Goal: Contribute content: Contribute content

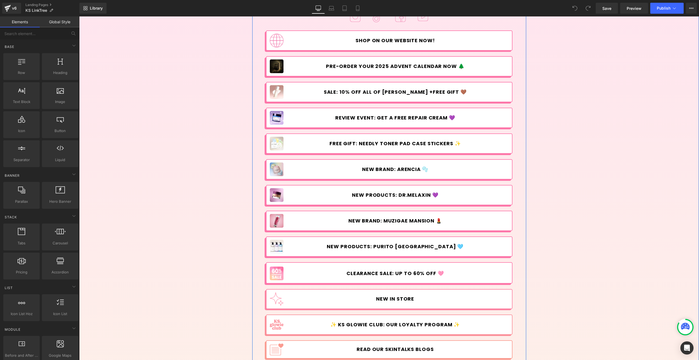
scroll to position [137, 0]
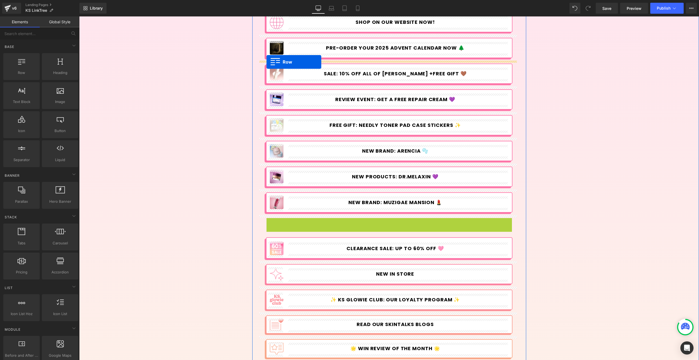
drag, startPoint x: 266, startPoint y: 221, endPoint x: 266, endPoint y: 62, distance: 159.6
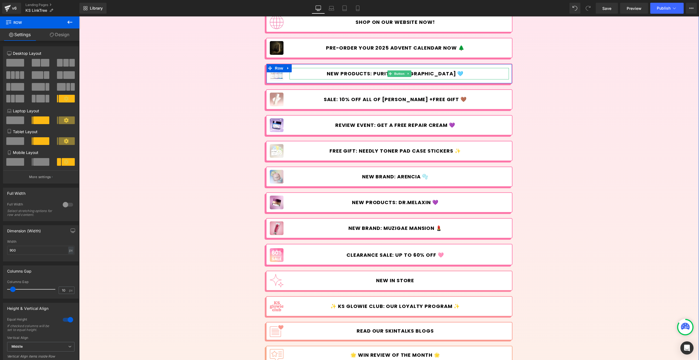
click at [361, 72] on span "NEW PRODUCTS: PURITO [GEOGRAPHIC_DATA] 🩵" at bounding box center [395, 74] width 137 height 6
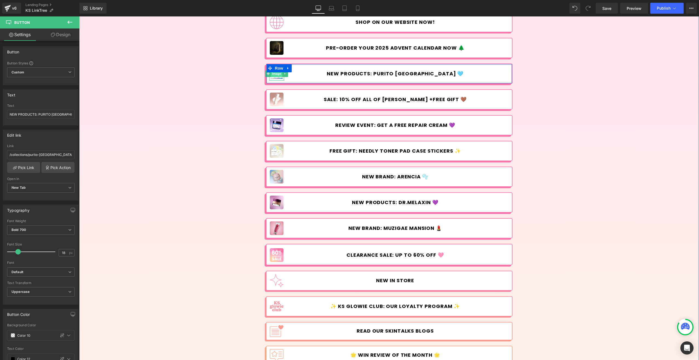
click at [273, 77] on span "Image" at bounding box center [276, 73] width 11 height 7
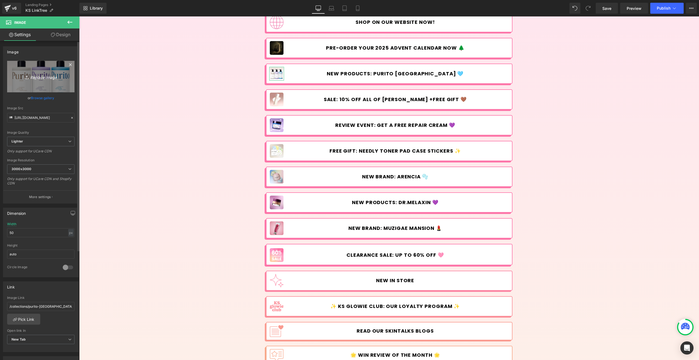
click at [45, 77] on icon "Replace Image" at bounding box center [41, 76] width 44 height 7
type input "C:\fakepath\OdiD_Launch-[DATE]_Linktree.jpg"
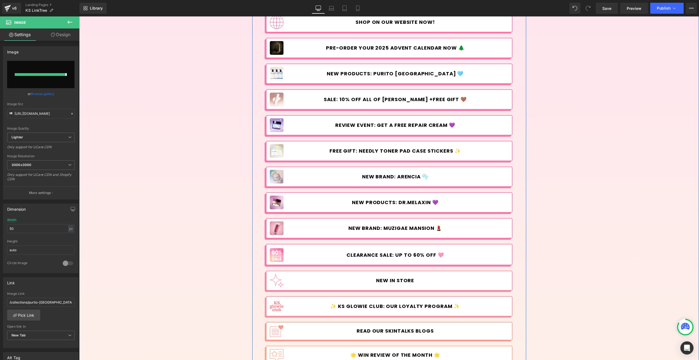
type input "[URL][DOMAIN_NAME][DATE]"
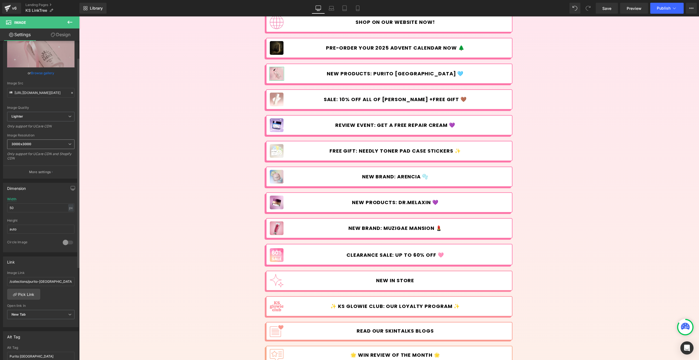
scroll to position [27, 0]
drag, startPoint x: 59, startPoint y: 280, endPoint x: 28, endPoint y: 279, distance: 30.7
click at [28, 279] on input "/collections/purito-[GEOGRAPHIC_DATA]" at bounding box center [40, 278] width 67 height 9
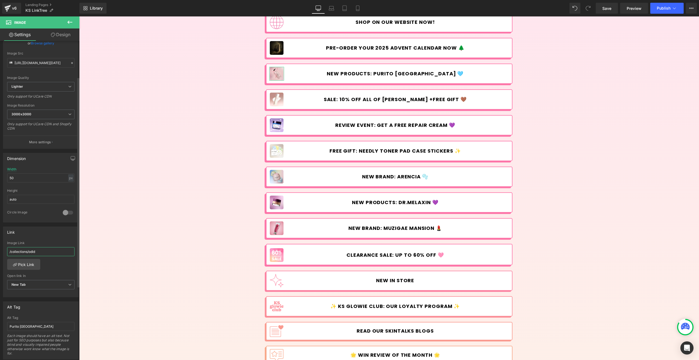
scroll to position [82, 0]
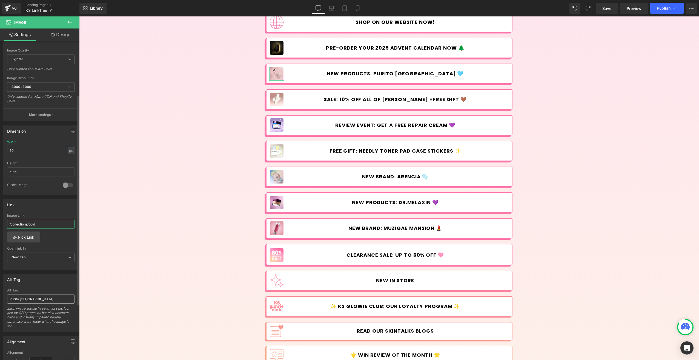
type input "/collections/odid"
drag, startPoint x: 37, startPoint y: 298, endPoint x: -7, endPoint y: 187, distance: 119.4
click at [0, 187] on html "Image You are previewing how the will restyle your page. You can not edit Eleme…" at bounding box center [349, 180] width 699 height 360
type input "OdiD"
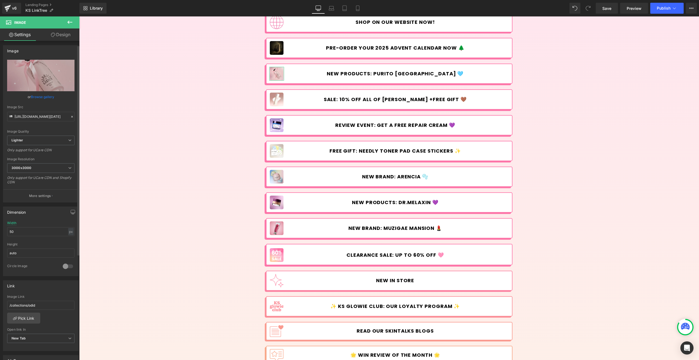
scroll to position [0, 0]
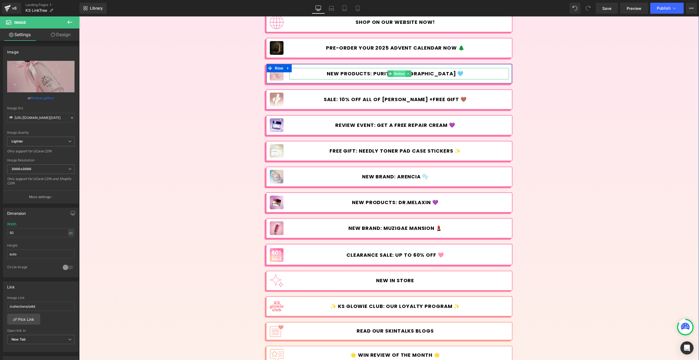
click at [397, 73] on span "Button" at bounding box center [399, 73] width 13 height 7
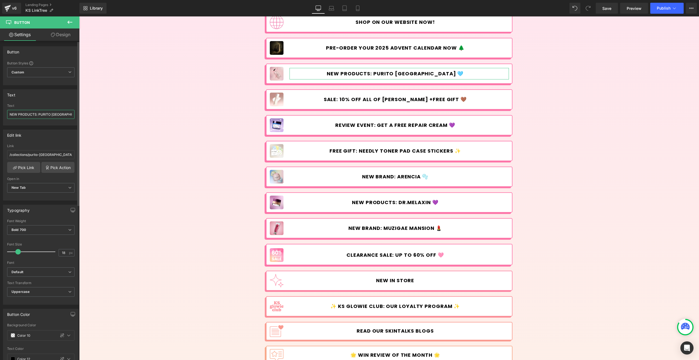
drag, startPoint x: 35, startPoint y: 113, endPoint x: 4, endPoint y: 112, distance: 31.2
click at [4, 112] on div "NEW PRODUCTS: PURITO [GEOGRAPHIC_DATA] 🩵 Text NEW PRODUCTS: PURITO [GEOGRAPHIC_…" at bounding box center [40, 114] width 75 height 21
drag, startPoint x: 55, startPoint y: 114, endPoint x: 31, endPoint y: 114, distance: 23.6
click at [31, 114] on input "NEW BRAND: PURITO [GEOGRAPHIC_DATA] 🩵" at bounding box center [40, 114] width 67 height 9
click at [51, 114] on input "NEW BRAND: ODID 🩵" at bounding box center [40, 114] width 67 height 9
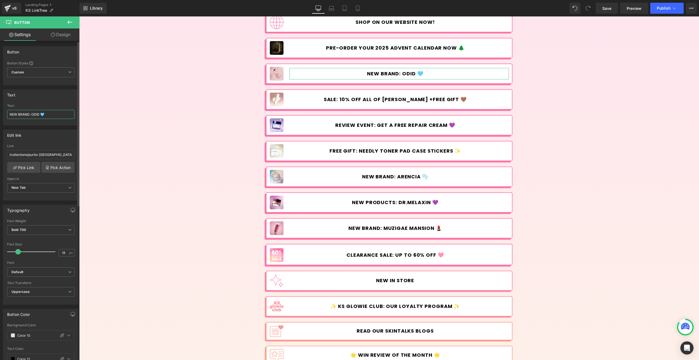
drag, startPoint x: 49, startPoint y: 114, endPoint x: 42, endPoint y: 114, distance: 7.7
click at [42, 114] on input "NEW BRAND: ODID 🩵" at bounding box center [40, 114] width 67 height 9
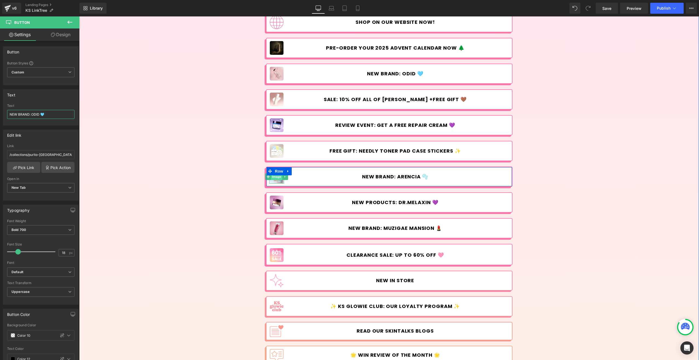
paste input "text"
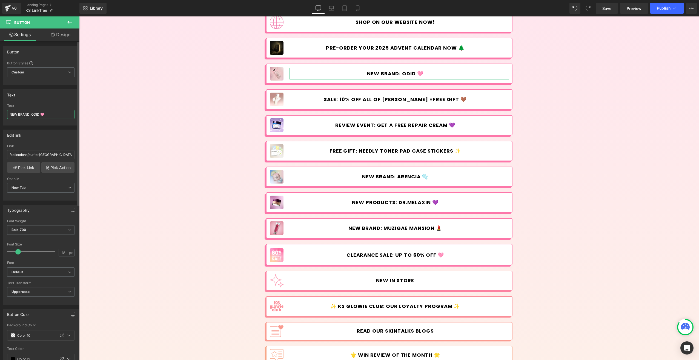
paste input "💗"
click at [57, 113] on input "NEW BRAND: ODID 🩷💗" at bounding box center [40, 114] width 67 height 9
click at [41, 113] on input "NEW BRAND: ODID 🩷" at bounding box center [40, 114] width 67 height 9
type input "NEW BRAND: ODID 🩷"
drag, startPoint x: 56, startPoint y: 153, endPoint x: 28, endPoint y: 155, distance: 27.7
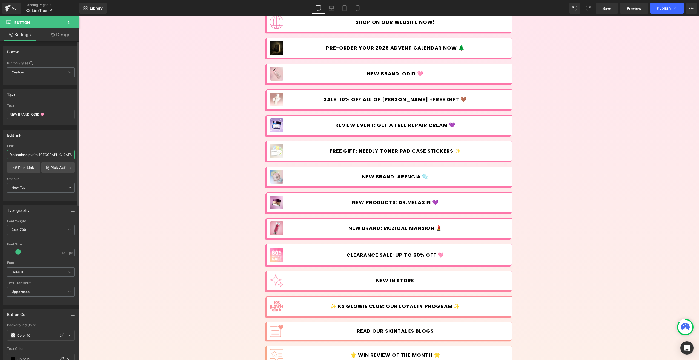
click at [28, 155] on input "/collections/purito-[GEOGRAPHIC_DATA]" at bounding box center [40, 154] width 67 height 9
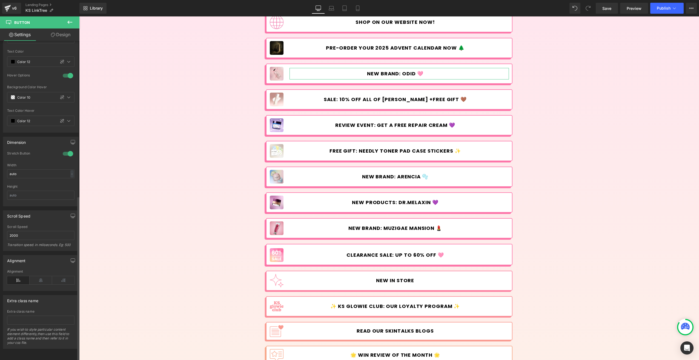
scroll to position [300, 0]
type input "/collections/odid"
click at [662, 7] on span "Publish" at bounding box center [664, 8] width 14 height 4
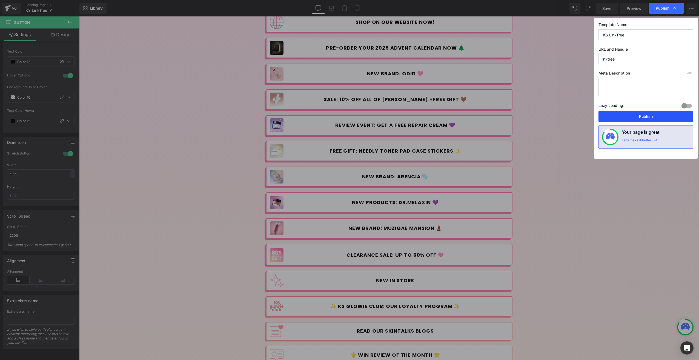
click at [634, 115] on button "Publish" at bounding box center [645, 116] width 95 height 11
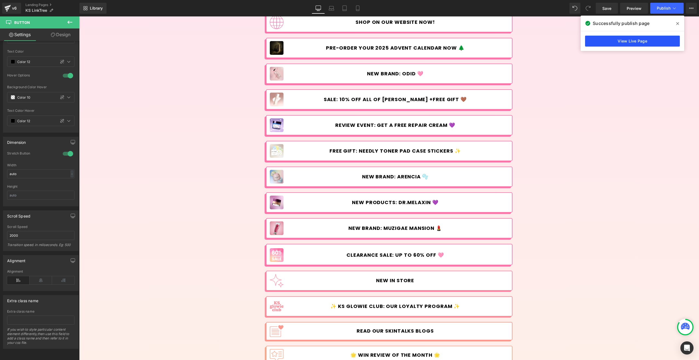
click at [638, 41] on link "View Live Page" at bounding box center [632, 41] width 95 height 11
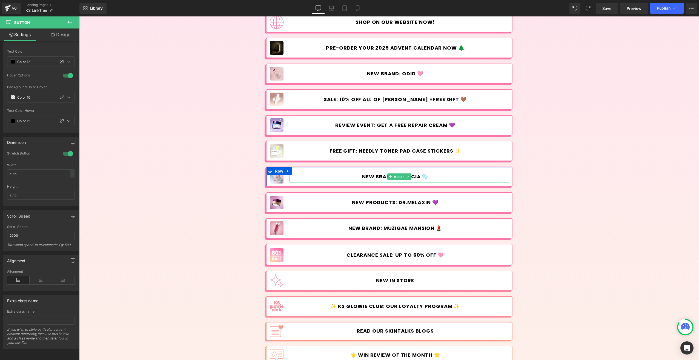
click at [380, 174] on span "New brand: Arencia 🫧" at bounding box center [395, 177] width 66 height 6
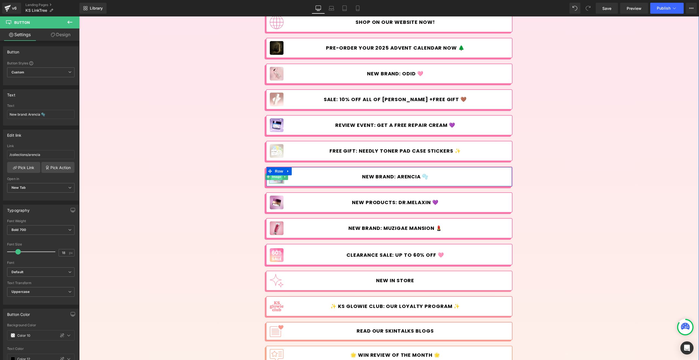
click at [272, 178] on span "Image" at bounding box center [276, 176] width 11 height 7
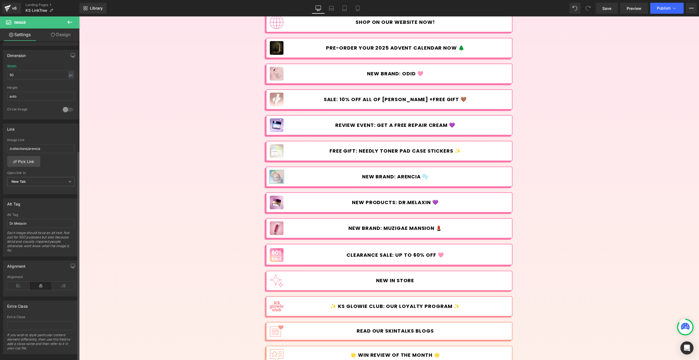
scroll to position [139, 0]
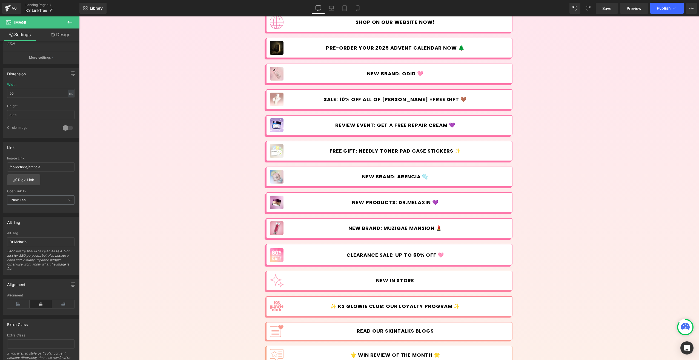
drag, startPoint x: 32, startPoint y: 244, endPoint x: -6, endPoint y: 186, distance: 68.6
click at [0, 186] on html "Image You are previewing how the will restyle your page. You can not edit Eleme…" at bounding box center [349, 180] width 699 height 360
type input "Arencia"
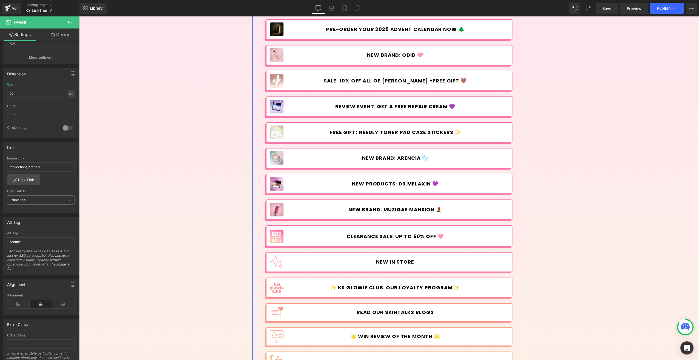
scroll to position [110, 0]
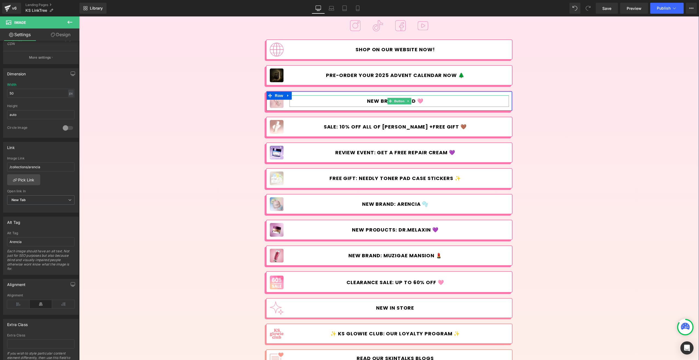
click at [418, 101] on span "NEW BRAND: ODID 🩷" at bounding box center [395, 101] width 56 height 6
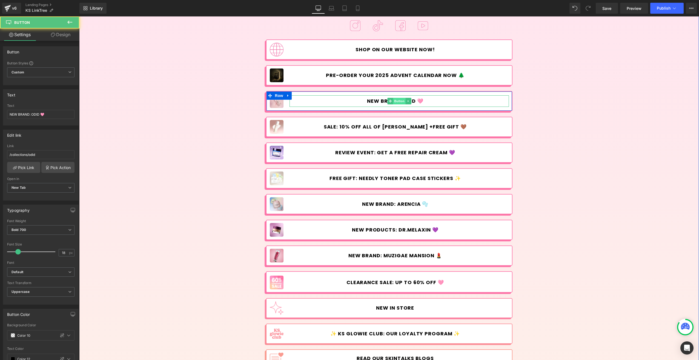
click at [396, 100] on span "Button" at bounding box center [399, 101] width 13 height 7
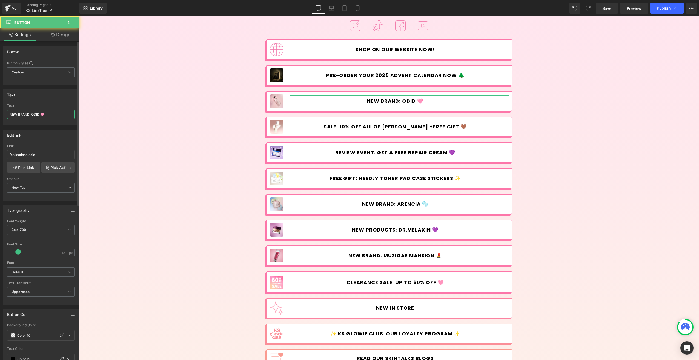
click at [50, 113] on input "NEW BRAND: ODID 🩷" at bounding box center [40, 114] width 67 height 9
click at [45, 114] on input "NEW BRAND: ODID 🩷🤍" at bounding box center [40, 114] width 67 height 9
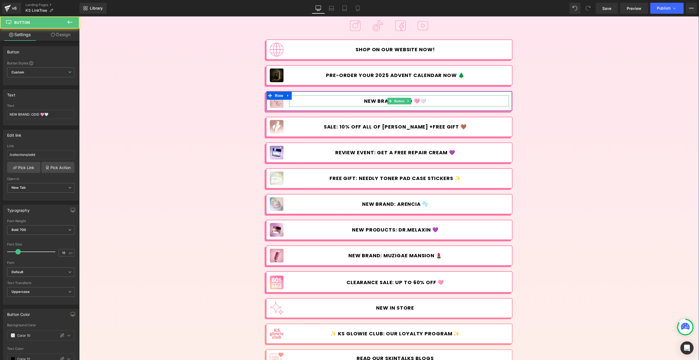
click at [445, 102] on link "NEW BRAND: ODID 🩷🤍" at bounding box center [398, 100] width 219 height 11
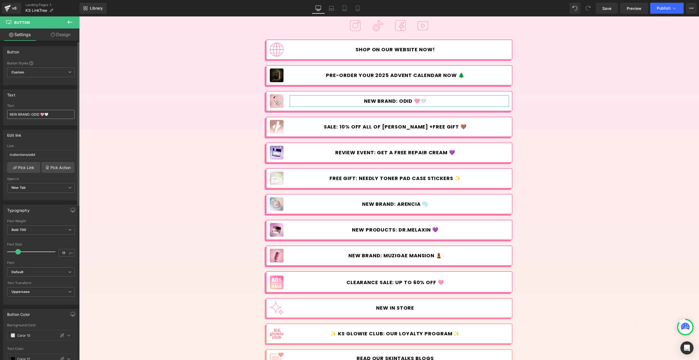
click at [58, 113] on input "NEW BRAND: ODID 🩷🤍" at bounding box center [40, 114] width 67 height 9
type input "NEW BRAND: ODID 🩷"
click at [662, 8] on span "Publish" at bounding box center [664, 8] width 14 height 4
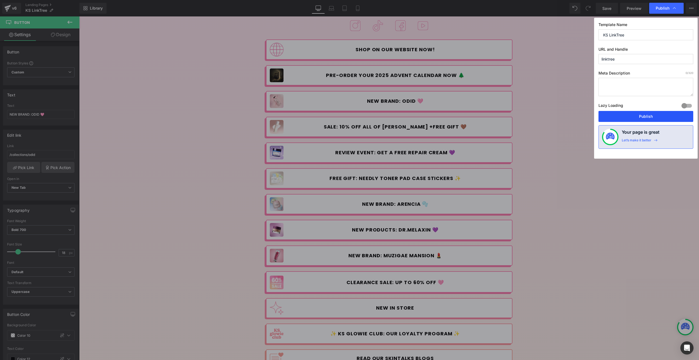
click at [634, 115] on button "Publish" at bounding box center [645, 116] width 95 height 11
